Goal: Communication & Community: Answer question/provide support

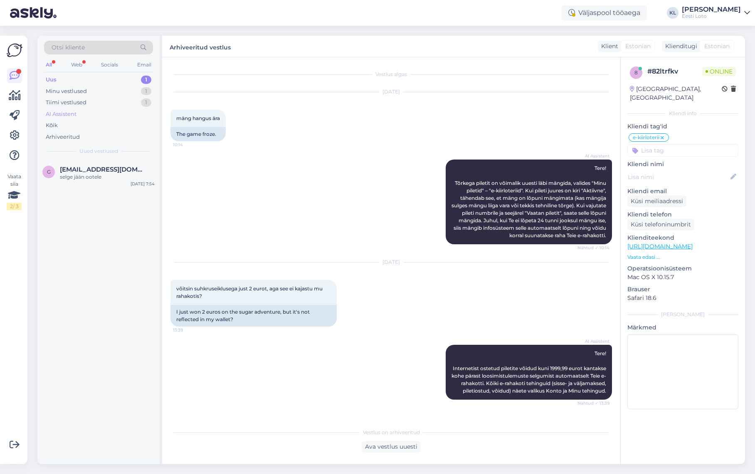
scroll to position [223, 0]
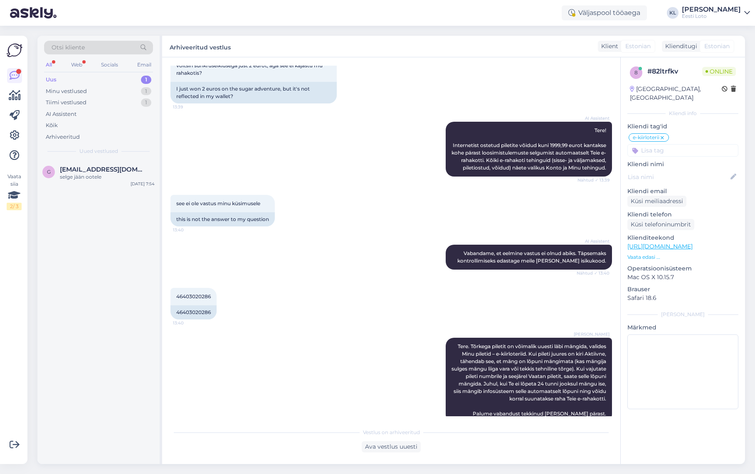
click at [75, 81] on div "Uus 1" at bounding box center [98, 80] width 109 height 12
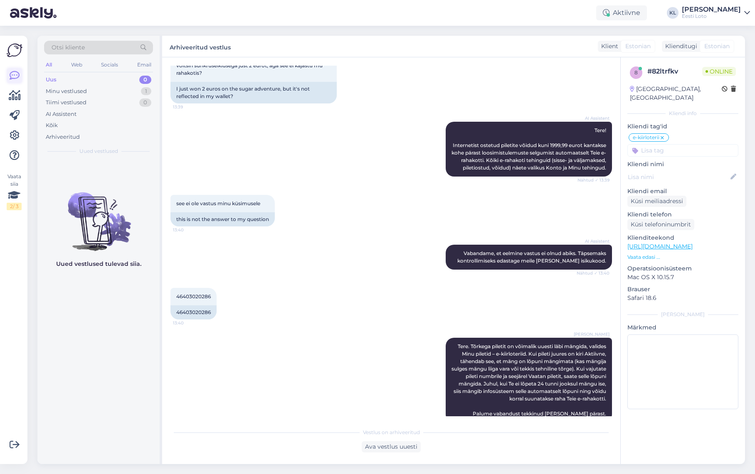
click at [18, 75] on icon at bounding box center [15, 76] width 10 height 10
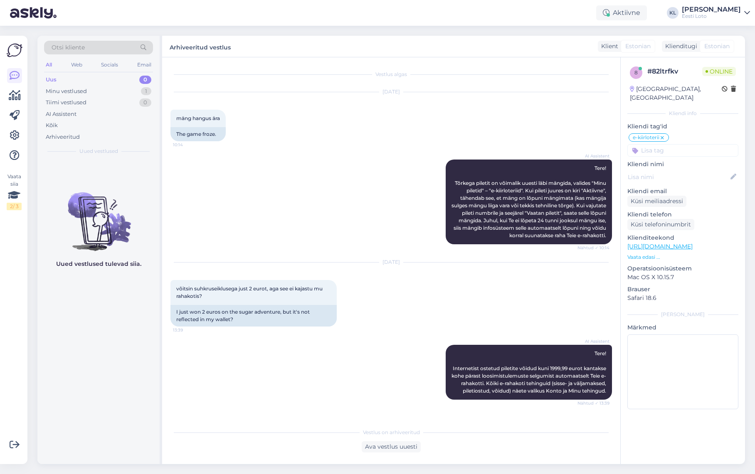
scroll to position [0, 0]
drag, startPoint x: 70, startPoint y: 93, endPoint x: 106, endPoint y: 105, distance: 38.5
click at [70, 93] on div "Minu vestlused" at bounding box center [66, 91] width 41 height 8
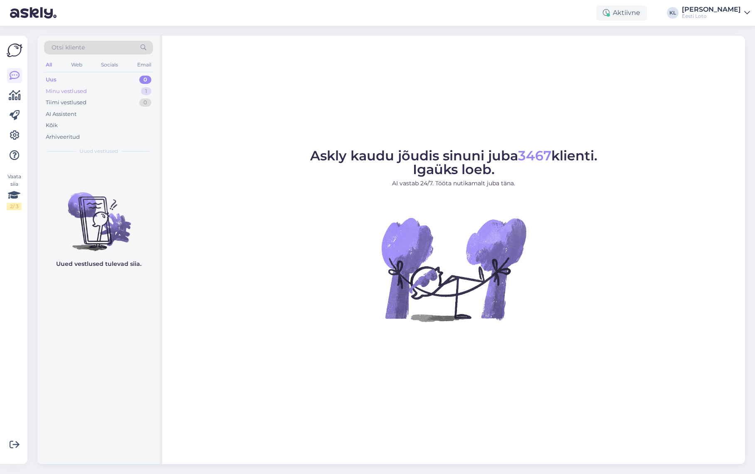
click at [77, 91] on div "Minu vestlused" at bounding box center [66, 91] width 41 height 8
click at [59, 125] on div "Kõik" at bounding box center [98, 126] width 109 height 12
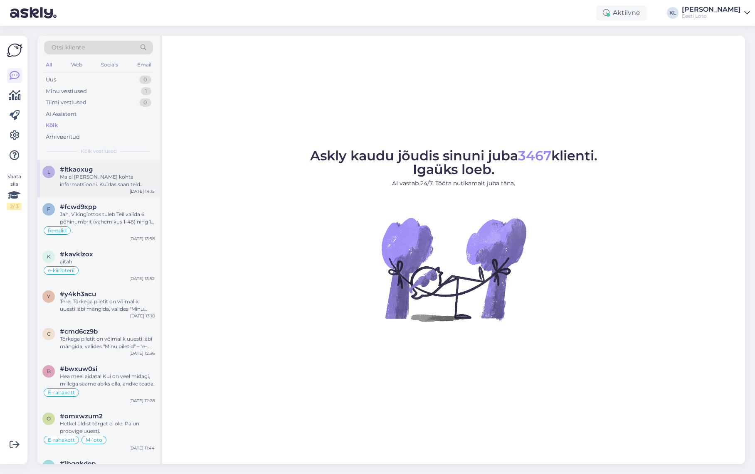
click at [112, 180] on div "Ma ei [PERSON_NAME] kohta informatsiooni. Kuidas saan teid [PERSON_NAME] teenus…" at bounding box center [107, 180] width 95 height 15
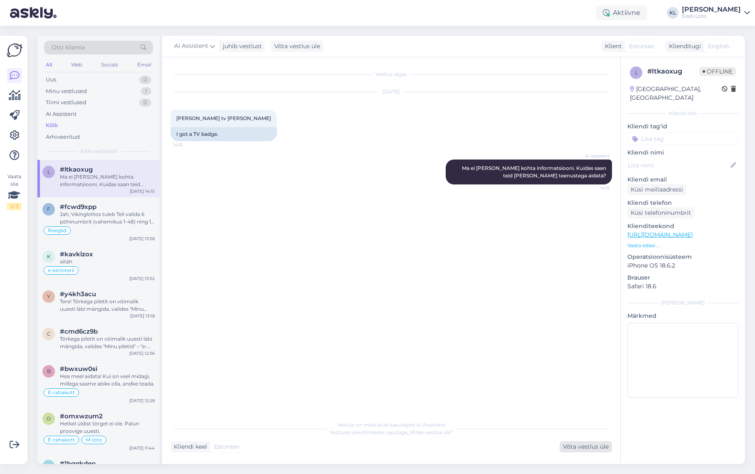
drag, startPoint x: 588, startPoint y: 447, endPoint x: 591, endPoint y: 452, distance: 5.2
click at [589, 450] on div "Võta vestlus üle" at bounding box center [585, 446] width 52 height 11
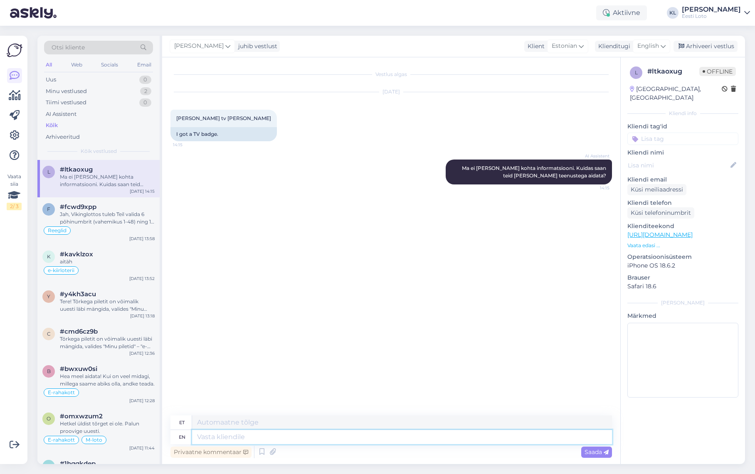
click at [253, 440] on textarea at bounding box center [402, 437] width 420 height 14
paste textarea "TV-märgistusega Bingo piletit saab registreerida ainult [PERSON_NAME] nädalavah…"
type textarea "TV-märgistusega Bingo piletit saab registreerida ainult [PERSON_NAME] nädalavah…"
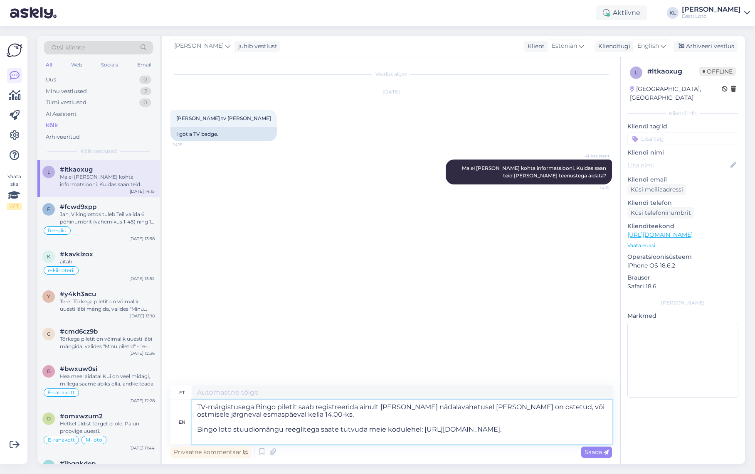
type textarea "TV-stusega Bingo piletit saab registreerida ainult [PERSON_NAME] päeval, ostetu…"
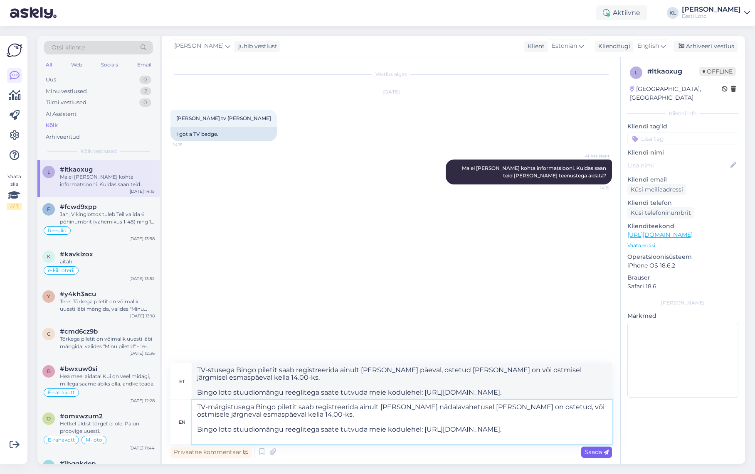
type textarea "TV-märgistusega Bingo piletit saab registreerida ainult [PERSON_NAME] nädalavah…"
click at [588, 453] on span "Saada" at bounding box center [596, 451] width 24 height 7
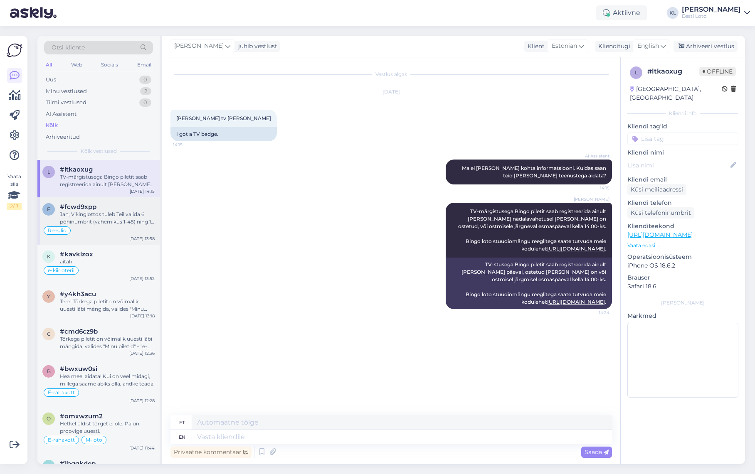
click at [106, 211] on div "Jah, Vikinglottos tuleb Teil valida 6 põhinumbrit (vahemikus 1-48) ning 1 lisau…" at bounding box center [107, 218] width 95 height 15
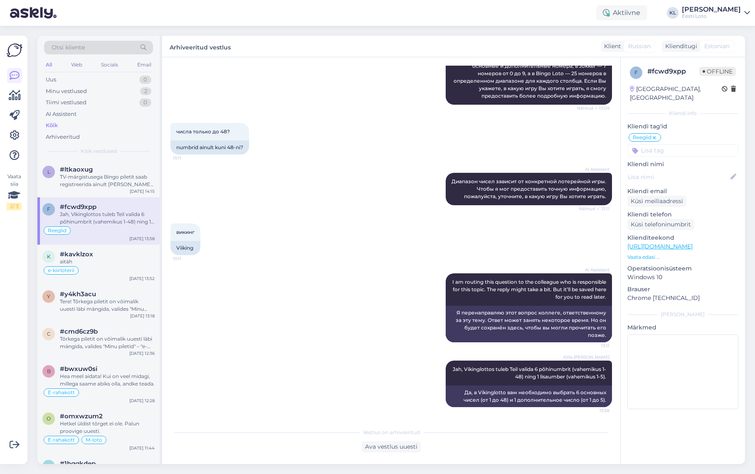
scroll to position [147, 0]
click at [94, 261] on div "aitäh" at bounding box center [107, 261] width 95 height 7
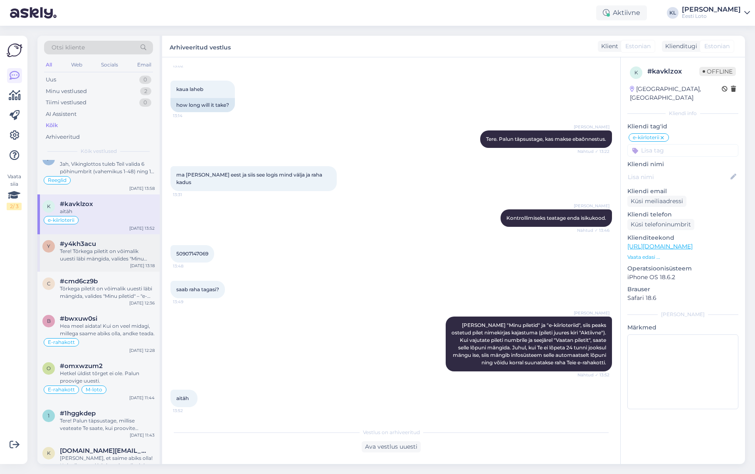
scroll to position [51, 0]
click at [77, 251] on div "Tere! Tõrkega piletit on võimalik uuesti läbi mängida, valides "Minu piletid" –…" at bounding box center [107, 254] width 95 height 15
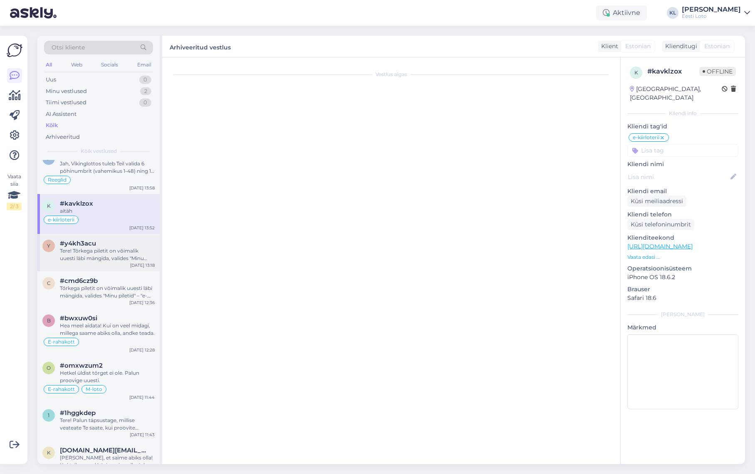
scroll to position [66, 0]
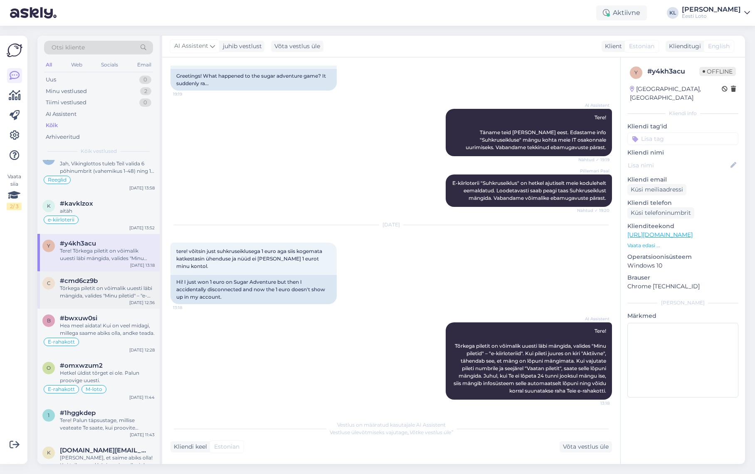
click at [69, 293] on div "Tõrkega piletit on võimalik uuesti läbi mängida, valides "Minu piletid" – "e-ki…" at bounding box center [107, 292] width 95 height 15
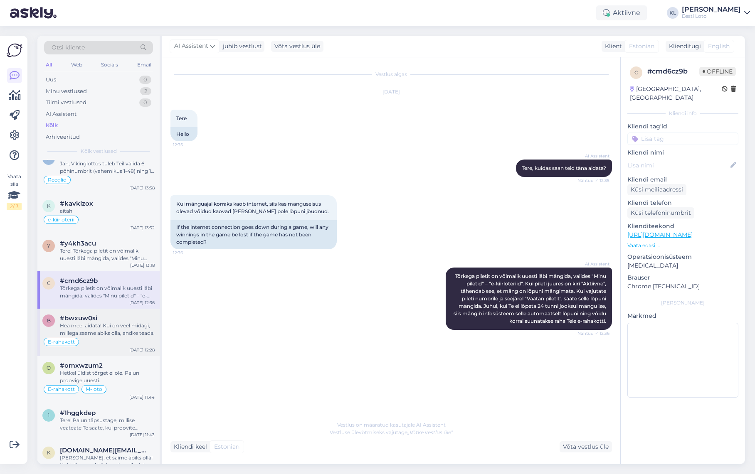
click at [76, 330] on div "Hea meel aidata! Kui on veel midagi, millega saame abiks olla, andke teada." at bounding box center [107, 329] width 95 height 15
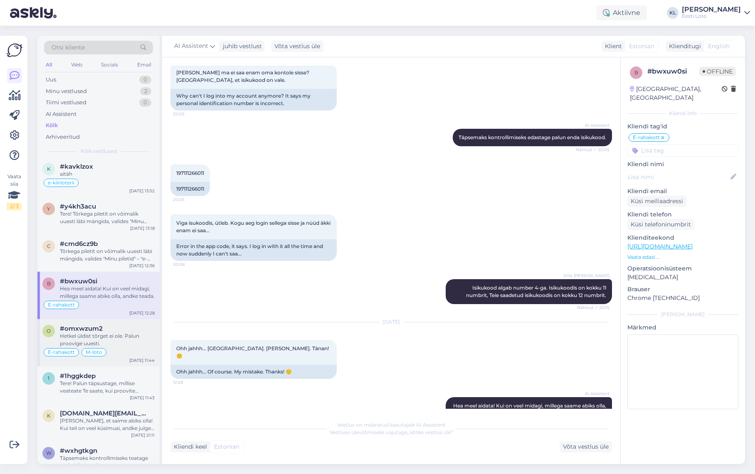
scroll to position [90, 0]
click at [92, 327] on span "#omxwzum2" at bounding box center [81, 326] width 43 height 7
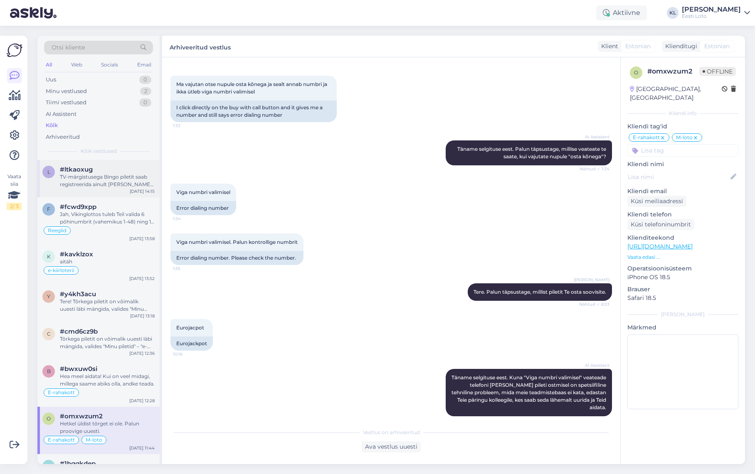
scroll to position [0, 0]
click at [83, 167] on span "#ltkaoxug" at bounding box center [76, 169] width 33 height 7
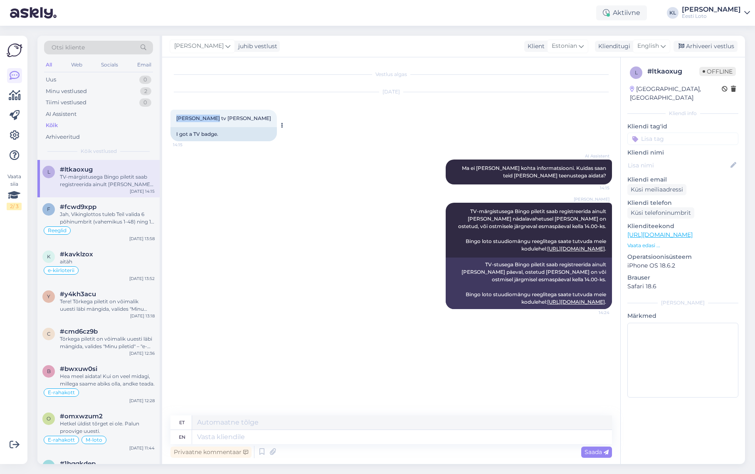
drag, startPoint x: 213, startPoint y: 118, endPoint x: 175, endPoint y: 120, distance: 38.3
click at [175, 119] on div "[PERSON_NAME] tv [PERSON_NAME] 14:15" at bounding box center [223, 118] width 106 height 17
copy span "[PERSON_NAME] tv [PERSON_NAME]"
click at [17, 129] on link at bounding box center [14, 135] width 15 height 15
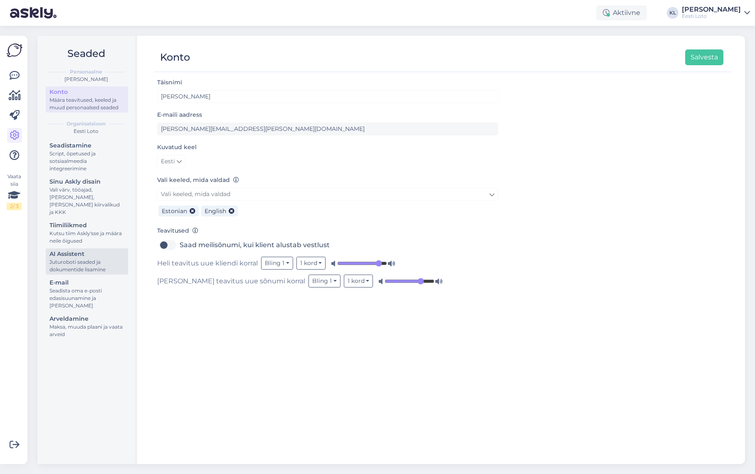
click at [77, 259] on div "Juturoboti seaded ja dokumentide lisamine" at bounding box center [86, 266] width 75 height 15
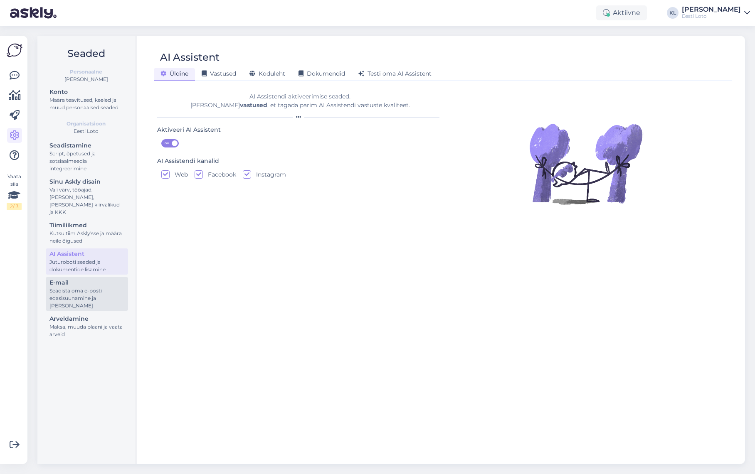
click at [76, 293] on div "Seadista oma e-posti edasisuunamine ja [PERSON_NAME]" at bounding box center [86, 298] width 75 height 22
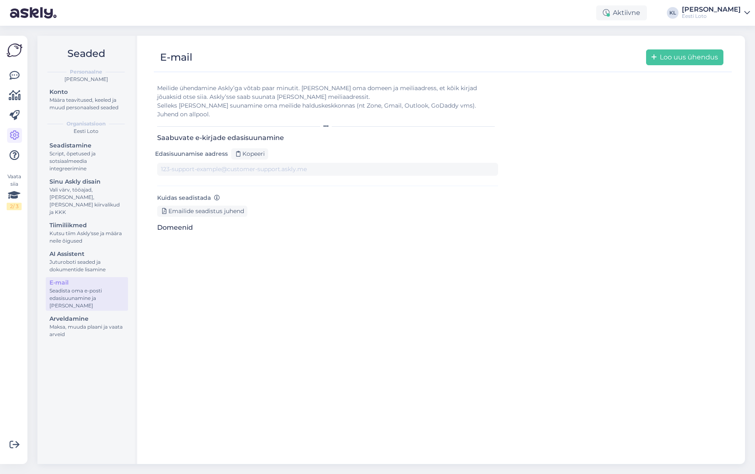
type input "[EMAIL_ADDRESS][DOMAIN_NAME][DOMAIN_NAME]"
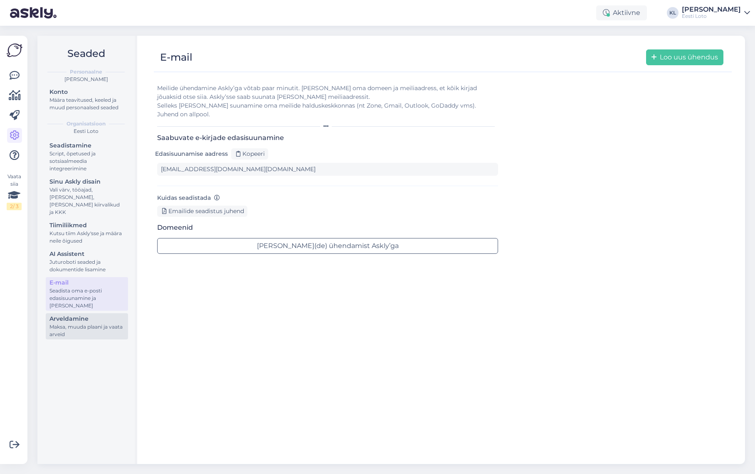
click at [74, 315] on div "Arveldamine" at bounding box center [86, 319] width 75 height 9
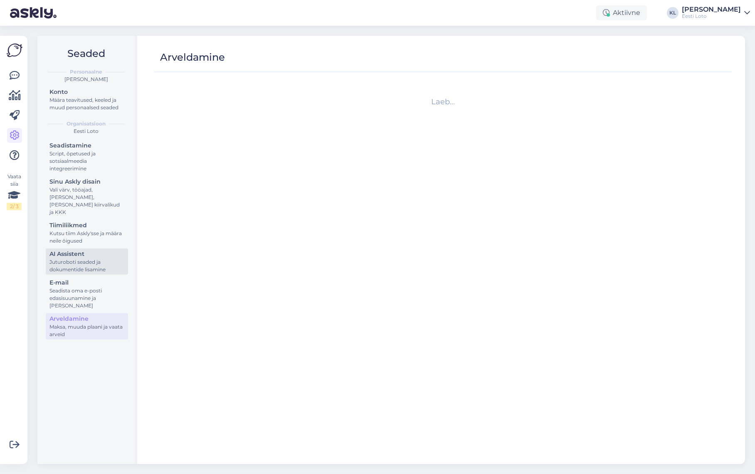
drag, startPoint x: 74, startPoint y: 244, endPoint x: 77, endPoint y: 251, distance: 7.3
click at [74, 250] on div "AI Assistent" at bounding box center [86, 254] width 75 height 9
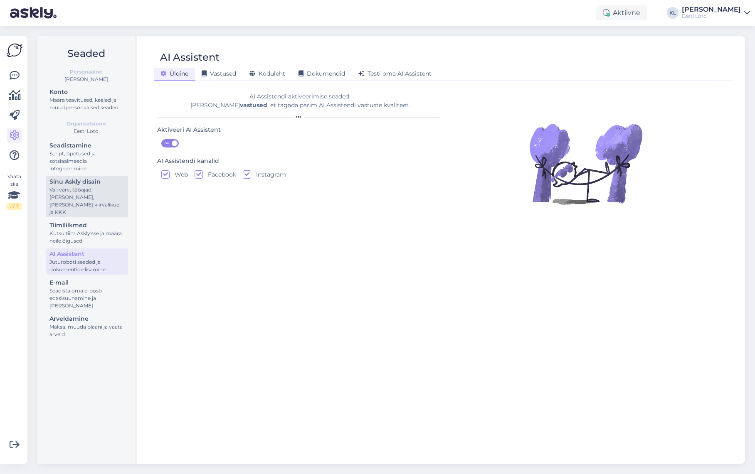
click at [84, 195] on div "Vali värv, tööajad, [PERSON_NAME], [PERSON_NAME] kiirvalikud ja KKK" at bounding box center [86, 201] width 75 height 30
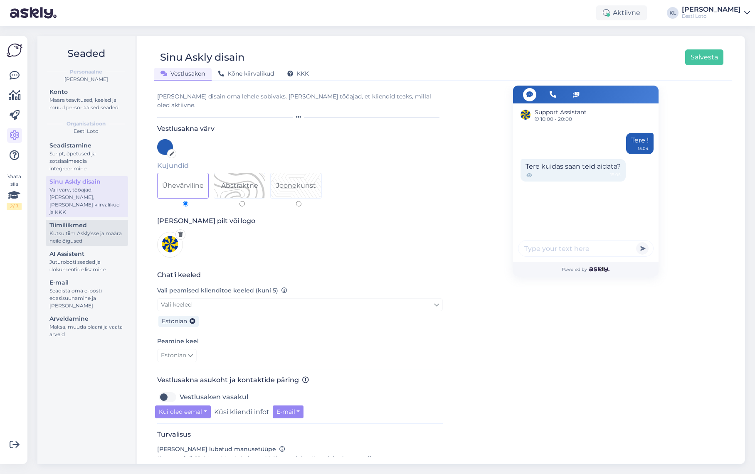
click at [83, 230] on div "Kutsu tiim Askly'sse ja määra neile õigused" at bounding box center [86, 237] width 75 height 15
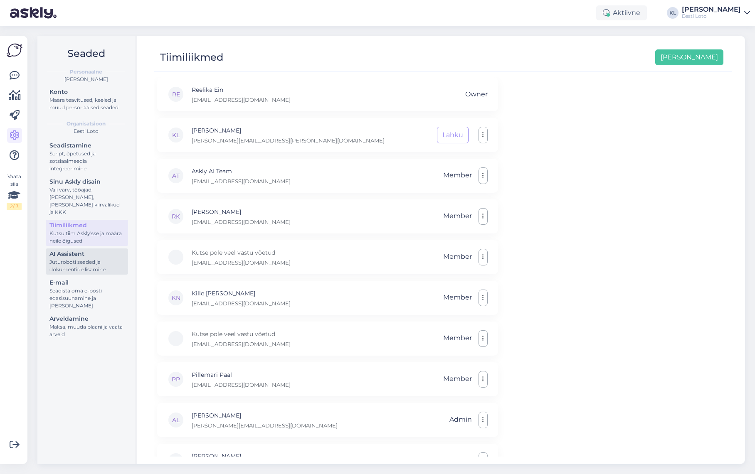
click at [82, 259] on div "Juturoboti seaded ja dokumentide lisamine" at bounding box center [86, 266] width 75 height 15
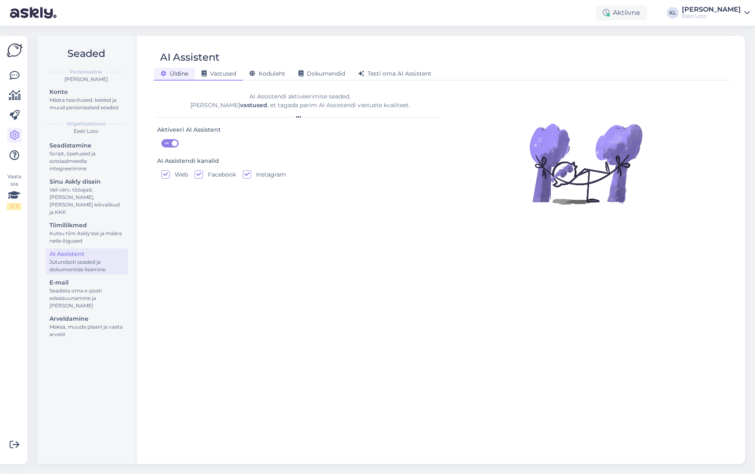
drag, startPoint x: 217, startPoint y: 71, endPoint x: 221, endPoint y: 72, distance: 4.6
click at [217, 71] on span "Vastused" at bounding box center [219, 73] width 34 height 7
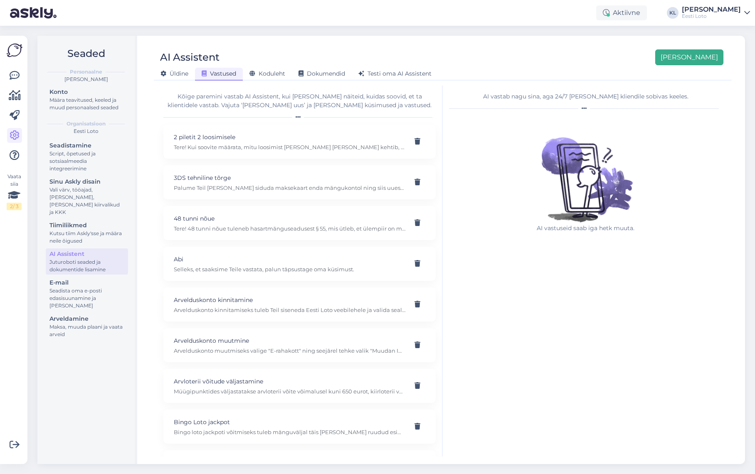
click at [715, 54] on button "[PERSON_NAME]" at bounding box center [689, 57] width 68 height 16
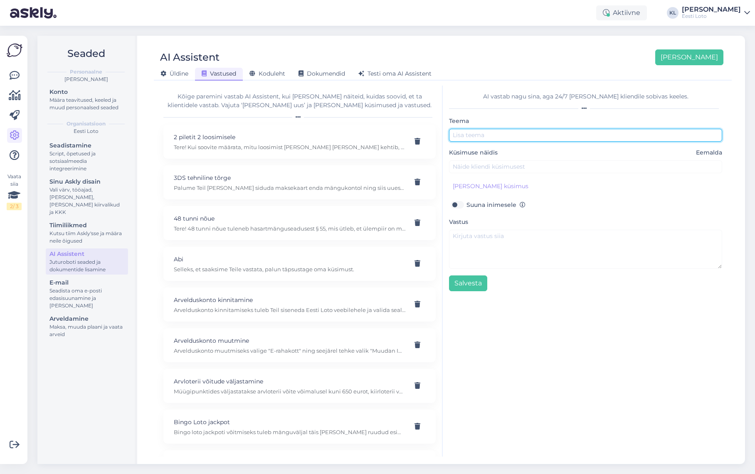
click at [494, 137] on input "text" at bounding box center [585, 135] width 273 height 13
paste input "[PERSON_NAME] tv [PERSON_NAME]"
type input "[PERSON_NAME] tv [PERSON_NAME]"
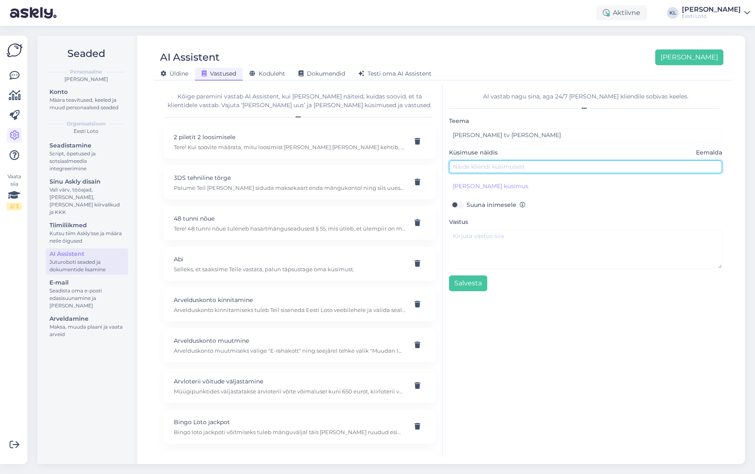
click at [490, 170] on input "text" at bounding box center [585, 166] width 273 height 13
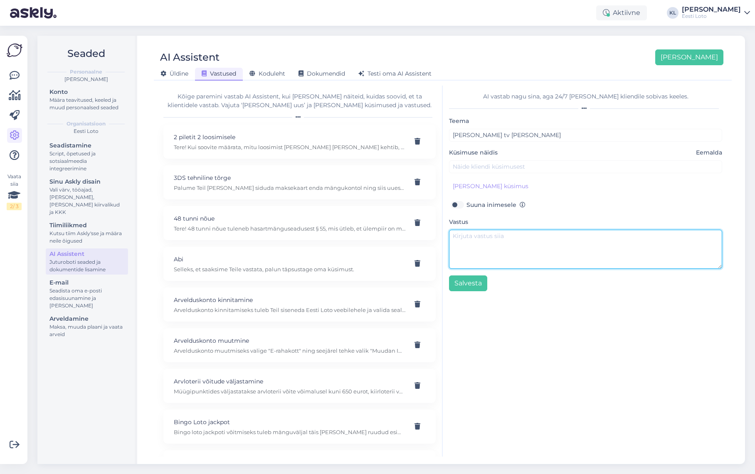
click at [474, 244] on textarea at bounding box center [585, 249] width 273 height 39
paste textarea "Bingo loto TV-märgistusega pilet annab pileti omanikule võimaluse osaleda stuud…"
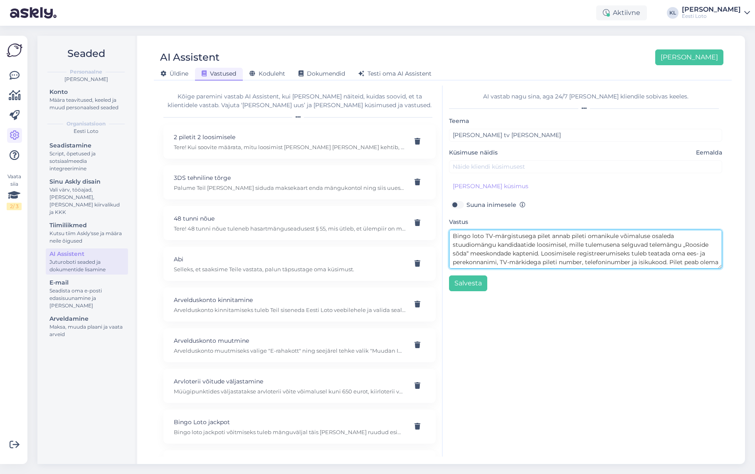
type textarea "Bingo loto TV-märgistusega pilet annab pileti omanikule võimaluse osaleda stuud…"
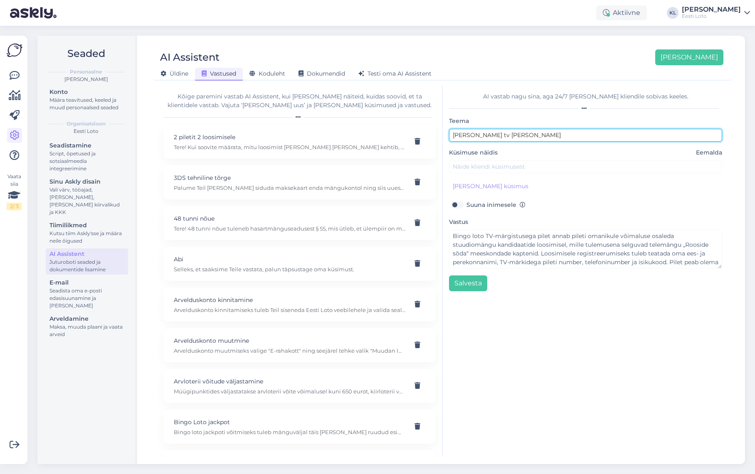
drag, startPoint x: 500, startPoint y: 138, endPoint x: 439, endPoint y: 132, distance: 61.9
click at [439, 132] on div "Kõige paremini vastab AI Assistent, kui [PERSON_NAME] näiteid, kuidas soovid, e…" at bounding box center [442, 271] width 571 height 371
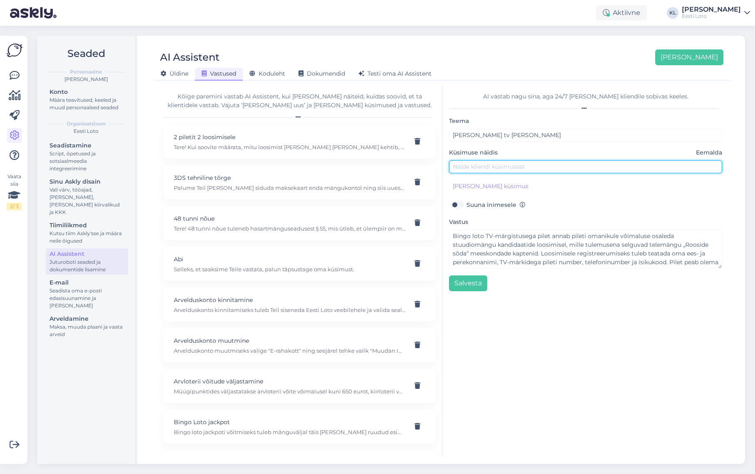
click at [478, 169] on input "text" at bounding box center [585, 166] width 273 height 13
paste input "[PERSON_NAME] tv [PERSON_NAME]"
type input "[PERSON_NAME] tv [PERSON_NAME]"
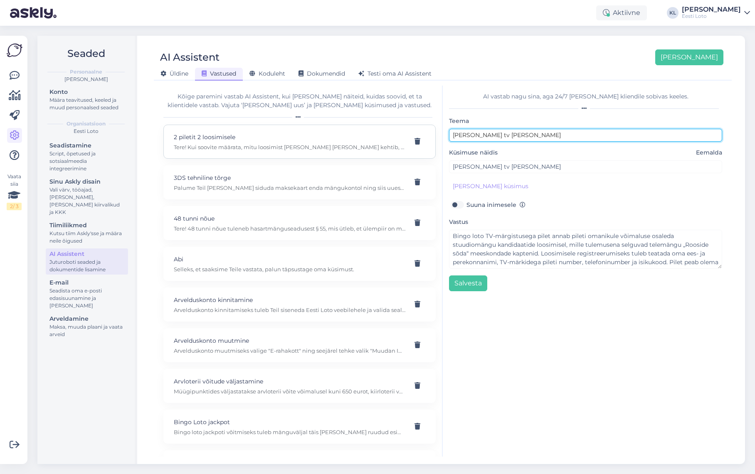
drag, startPoint x: 498, startPoint y: 136, endPoint x: 420, endPoint y: 131, distance: 78.3
click at [420, 131] on div "Kõige paremini vastab AI Assistent, kui [PERSON_NAME] näiteid, kuidas soovid, e…" at bounding box center [442, 271] width 571 height 371
type input "TV-märgid Bingo piletil"
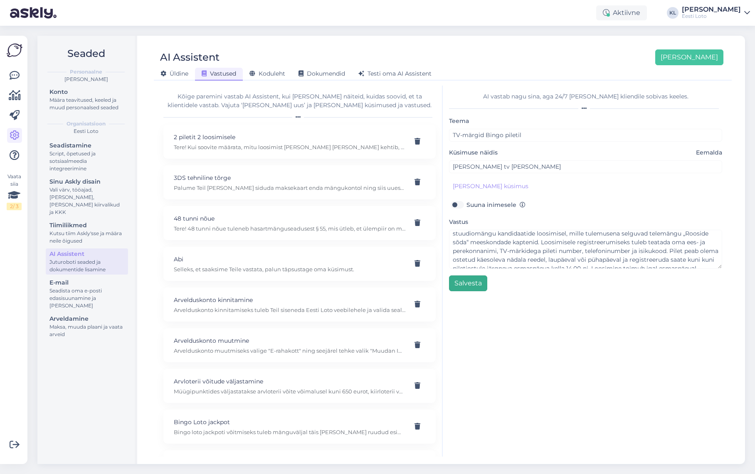
click at [470, 281] on button "Salvesta" at bounding box center [468, 284] width 38 height 16
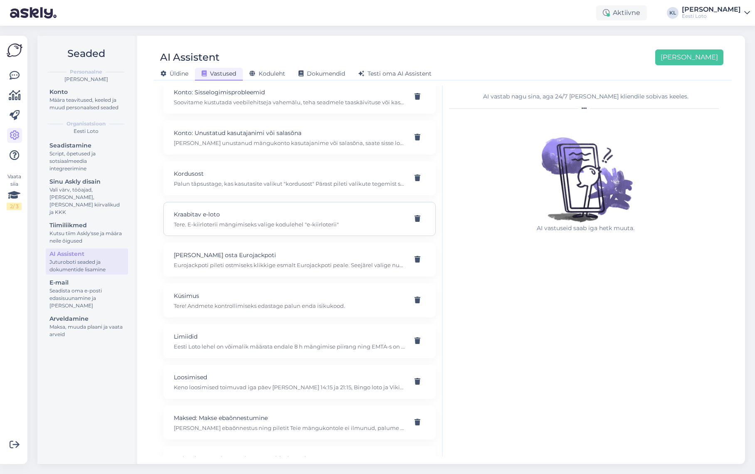
scroll to position [2575, 0]
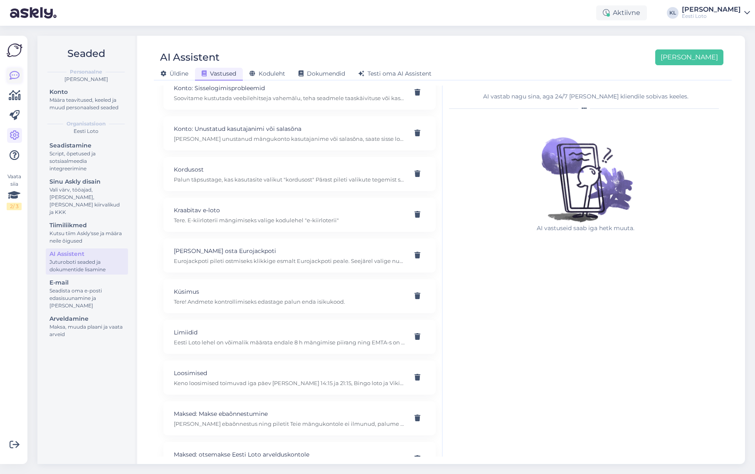
click at [11, 69] on link at bounding box center [14, 75] width 15 height 15
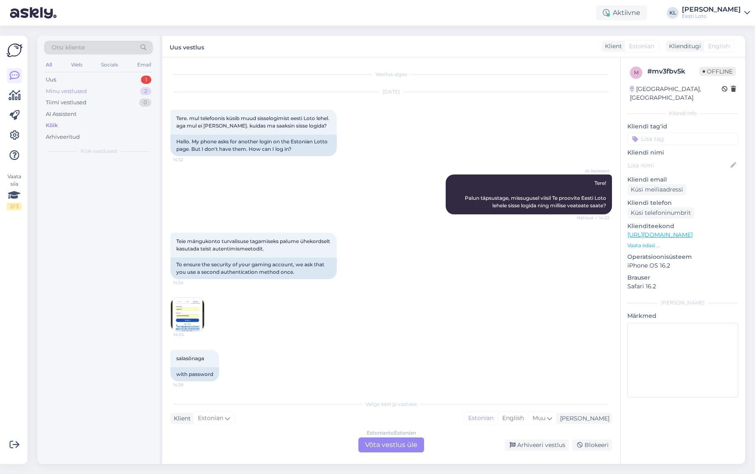
scroll to position [52, 0]
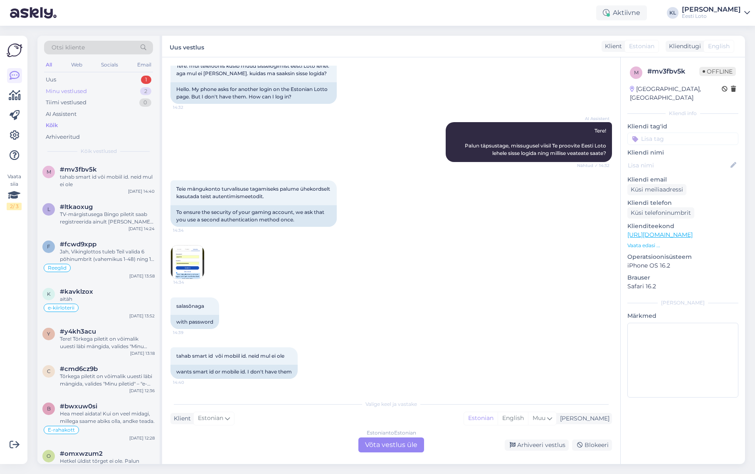
click at [99, 89] on div "Minu vestlused 2" at bounding box center [98, 92] width 109 height 12
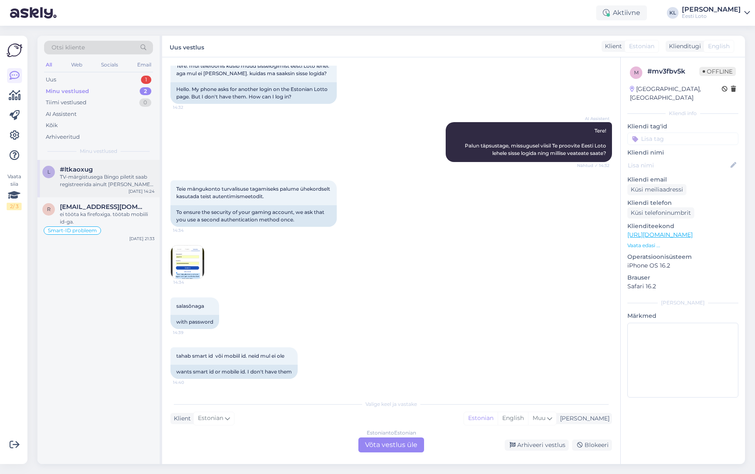
click at [98, 175] on div "TV-märgistusega Bingo piletit saab registreerida ainult [PERSON_NAME] nädalavah…" at bounding box center [107, 180] width 95 height 15
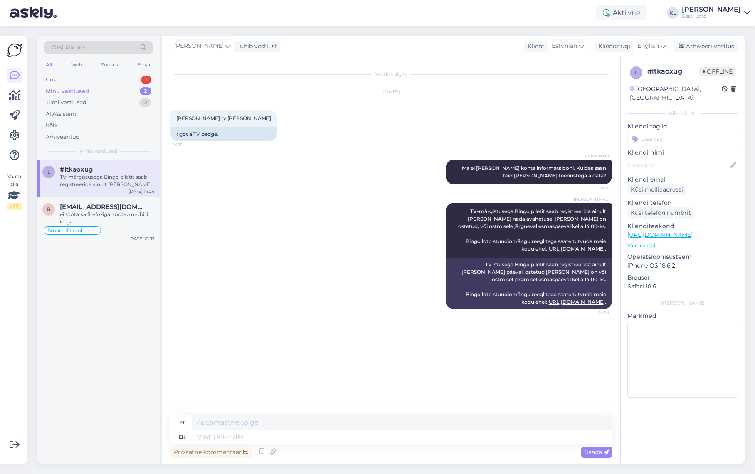
click at [665, 133] on input at bounding box center [682, 139] width 111 height 12
type input "TV"
click at [657, 159] on span "TV märk" at bounding box center [646, 161] width 21 height 5
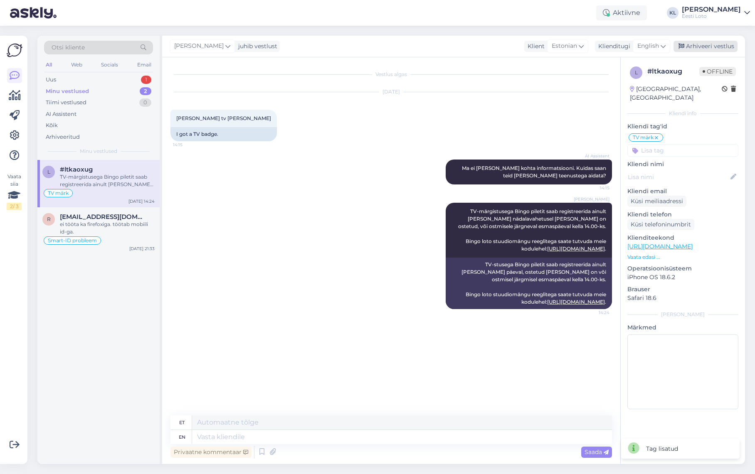
click at [697, 44] on div "Arhiveeri vestlus" at bounding box center [705, 46] width 64 height 11
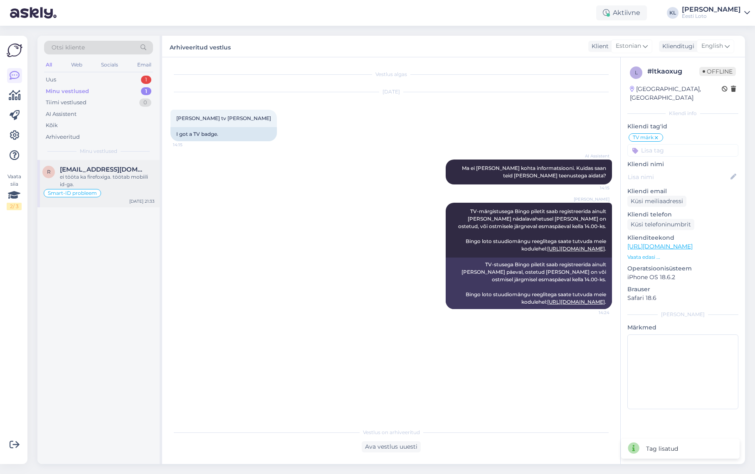
click at [83, 176] on div "ei tööta ka firefoxiga. töötab mobiili id-ga." at bounding box center [107, 180] width 95 height 15
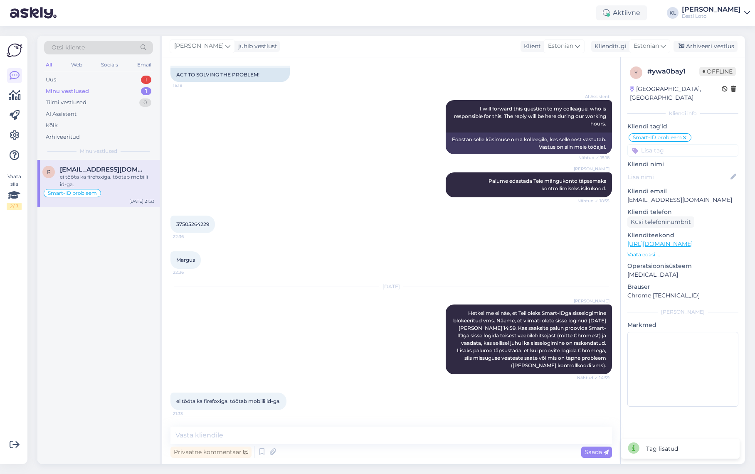
click at [84, 72] on div "Otsi kliente All Web Socials Email Uus 1 Minu vestlused 1 Tiimi vestlused 0 AI …" at bounding box center [98, 98] width 122 height 124
click at [82, 81] on div "Uus 1" at bounding box center [98, 80] width 109 height 12
click at [68, 173] on div "tahab smart id või mobiil id. neid mul ei ole" at bounding box center [107, 180] width 95 height 15
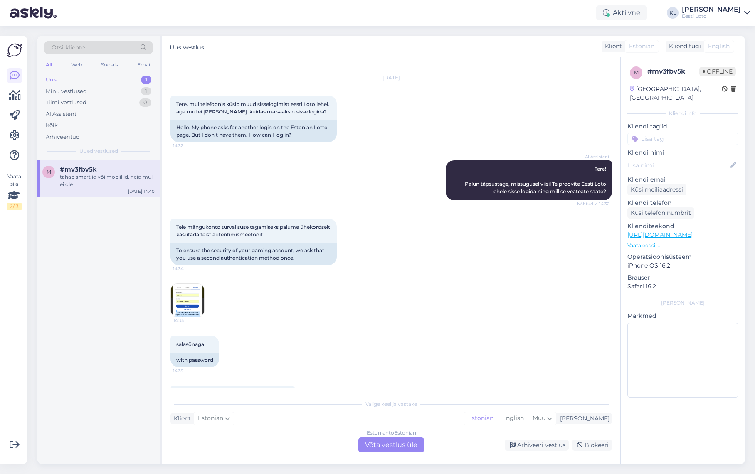
scroll to position [21, 0]
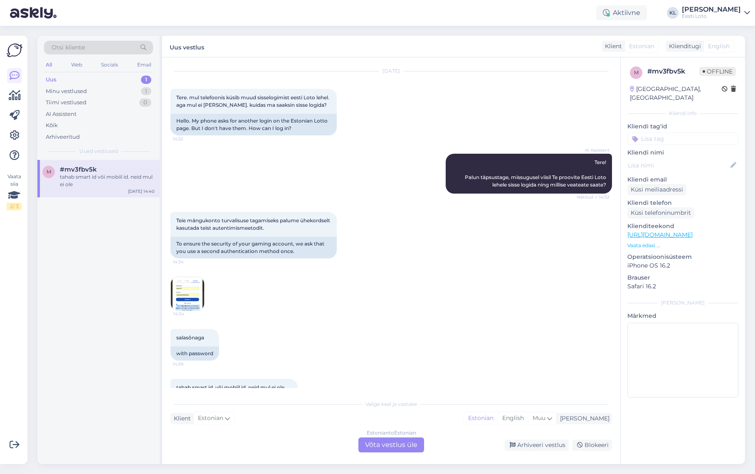
click at [179, 301] on img at bounding box center [187, 293] width 33 height 33
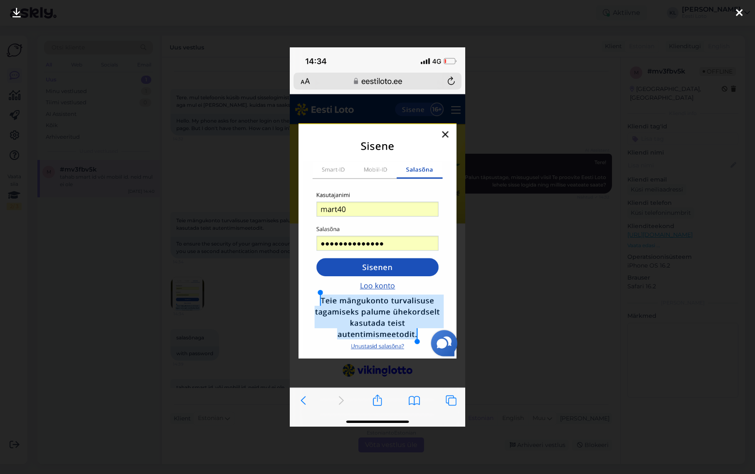
click at [444, 135] on img at bounding box center [377, 236] width 175 height 379
click at [558, 148] on div at bounding box center [377, 237] width 755 height 474
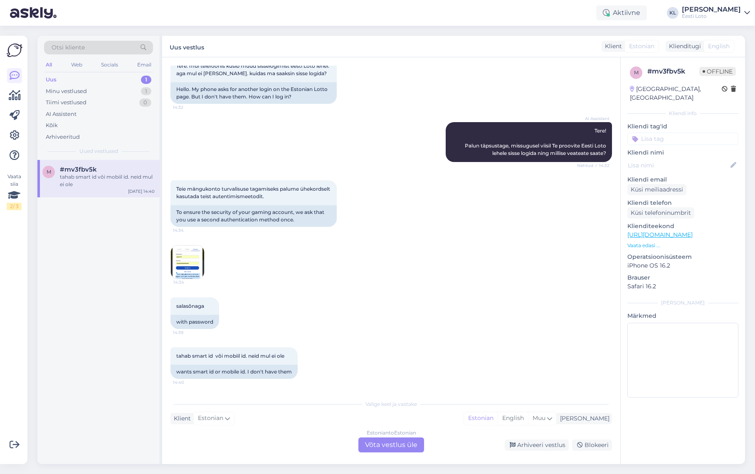
scroll to position [32, 0]
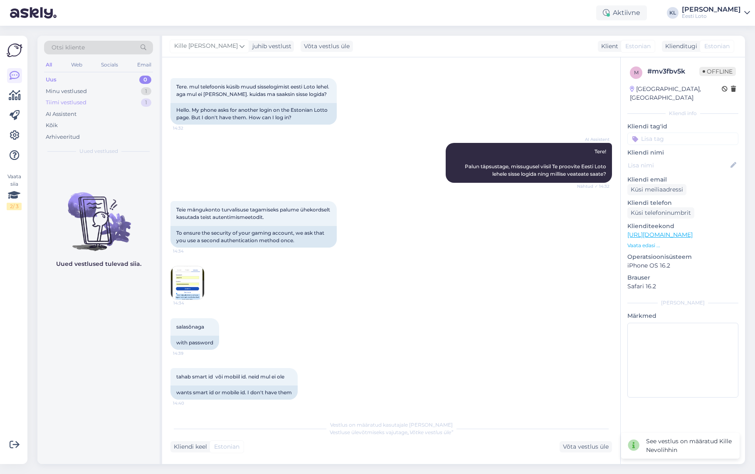
click at [96, 102] on div "Tiimi vestlused 1" at bounding box center [98, 103] width 109 height 12
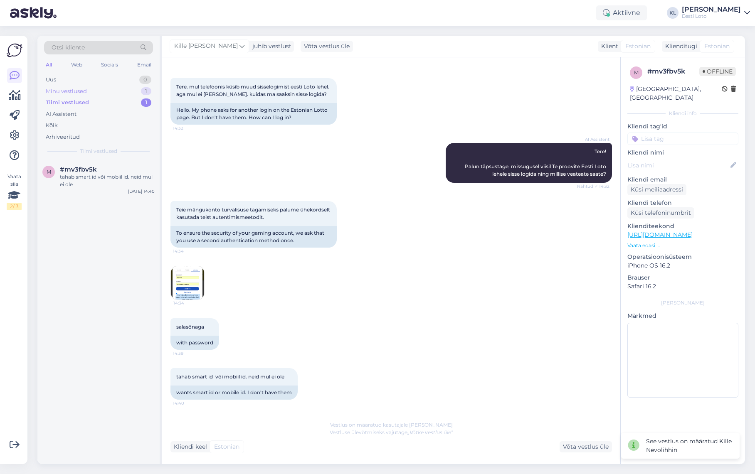
click at [89, 94] on div "Minu vestlused 1" at bounding box center [98, 92] width 109 height 12
click at [108, 180] on div "ei tööta ka firefoxiga. töötab mobiili id-ga." at bounding box center [107, 180] width 95 height 15
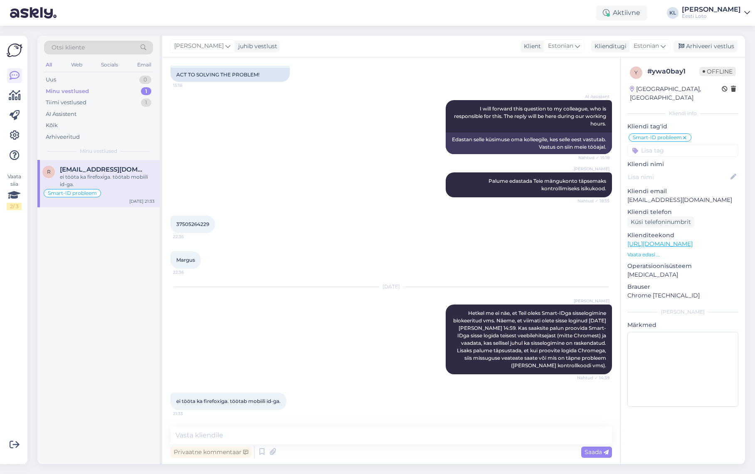
scroll to position [373, 0]
drag, startPoint x: 682, startPoint y: 288, endPoint x: 624, endPoint y: 261, distance: 63.4
click at [624, 261] on div "y # ywa0bay1 Offline [GEOGRAPHIC_DATA], [GEOGRAPHIC_DATA] Kliendi info Kliendi …" at bounding box center [683, 238] width 124 height 362
copy div "Operatsioonisüsteem [MEDICAL_DATA] [PERSON_NAME] Chrome [TECHNICAL_ID]"
